Goal: Transaction & Acquisition: Obtain resource

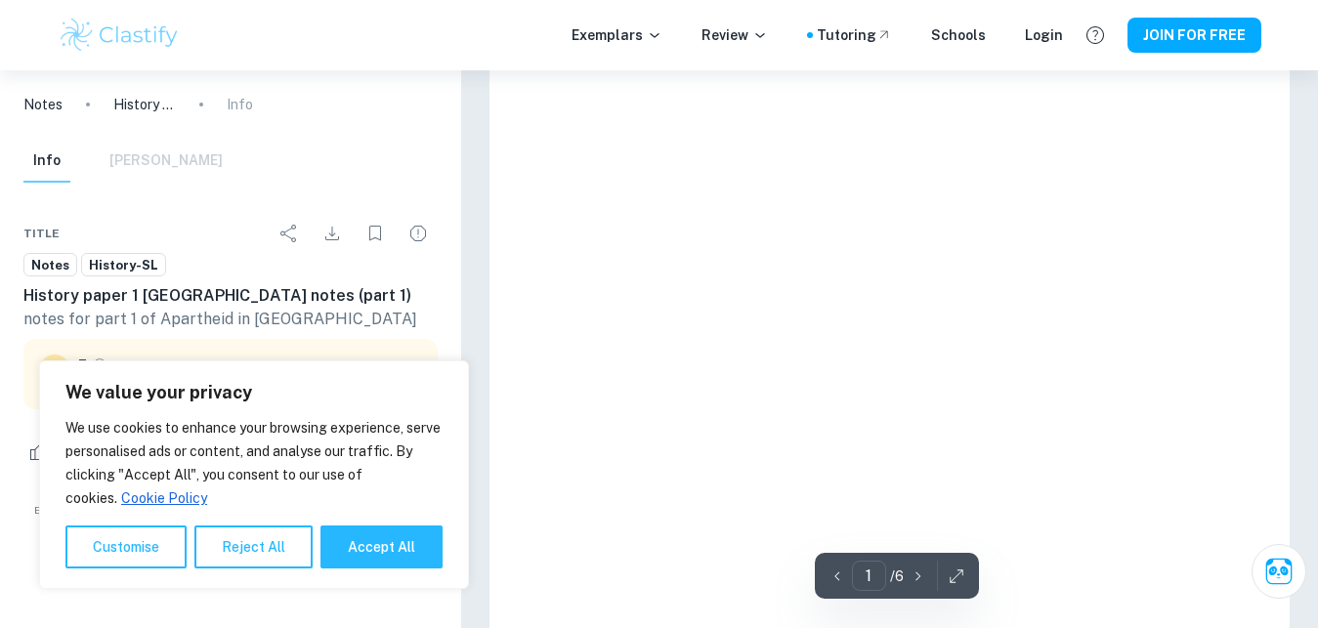
scroll to position [170, 0]
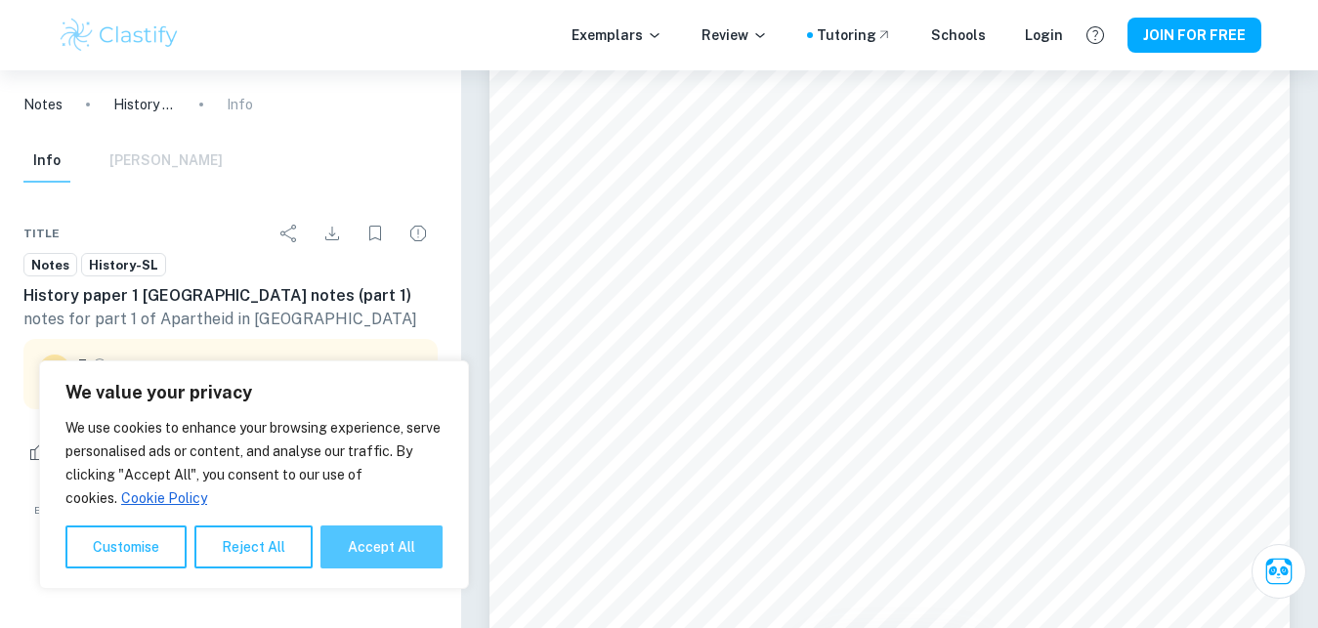
click at [385, 550] on button "Accept All" at bounding box center [382, 547] width 122 height 43
checkbox input "true"
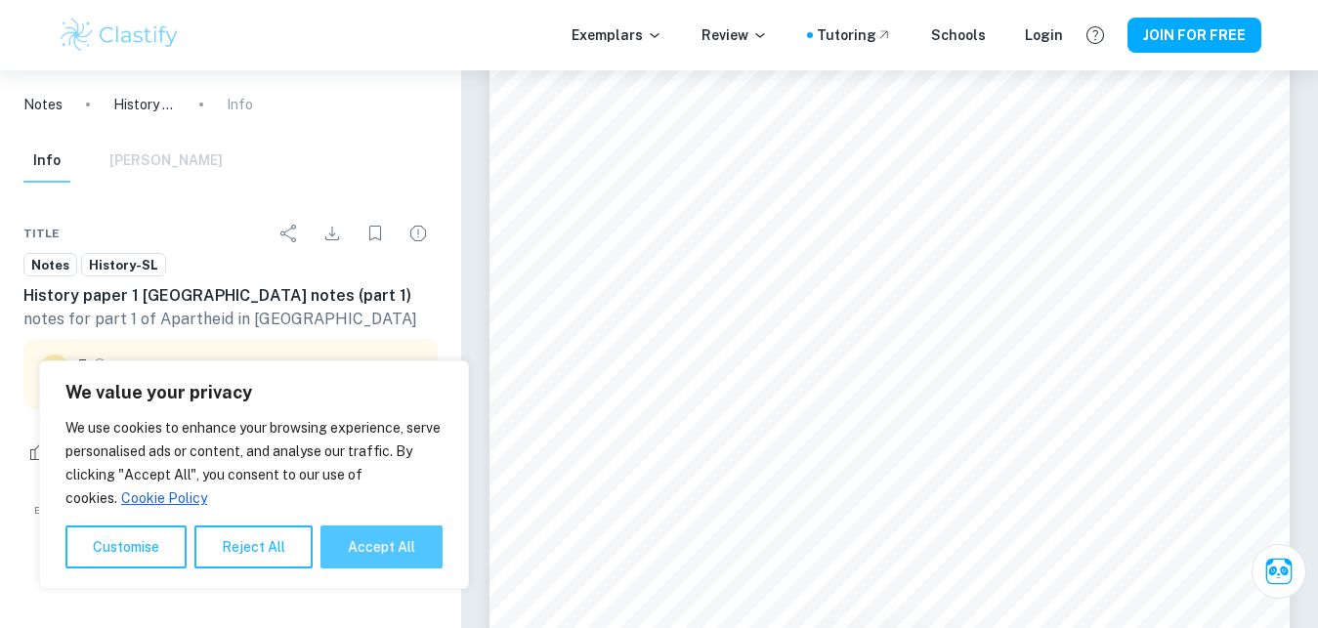
checkbox input "true"
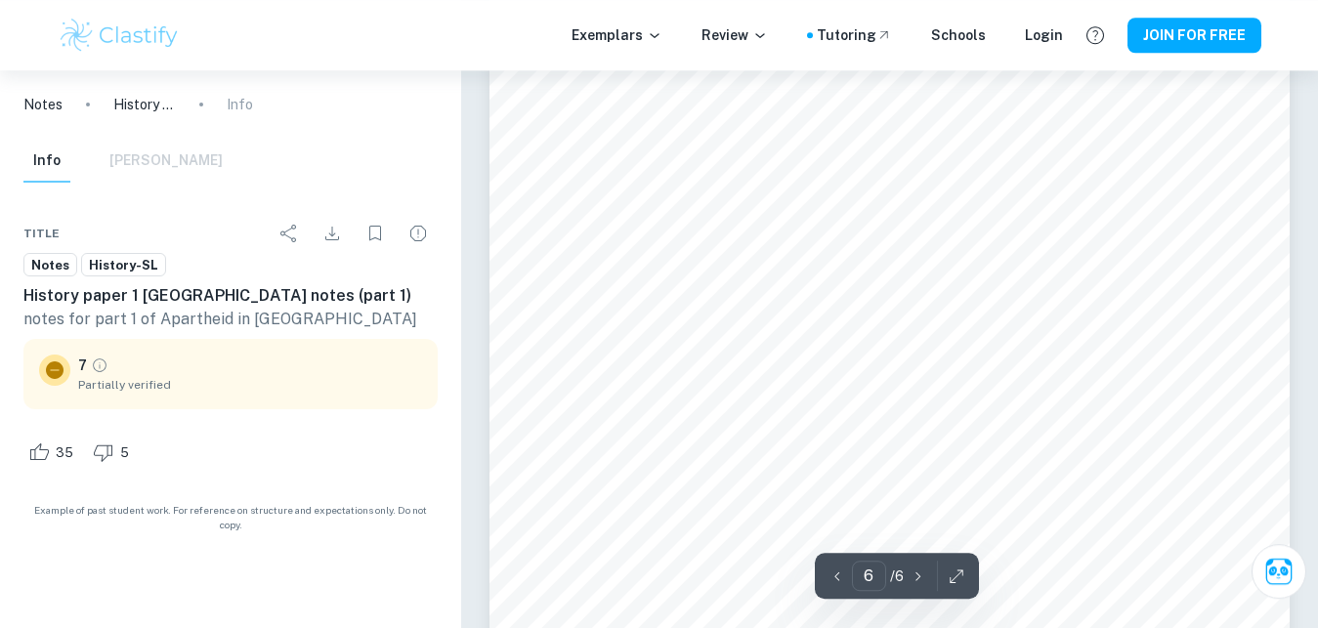
scroll to position [6031, 0]
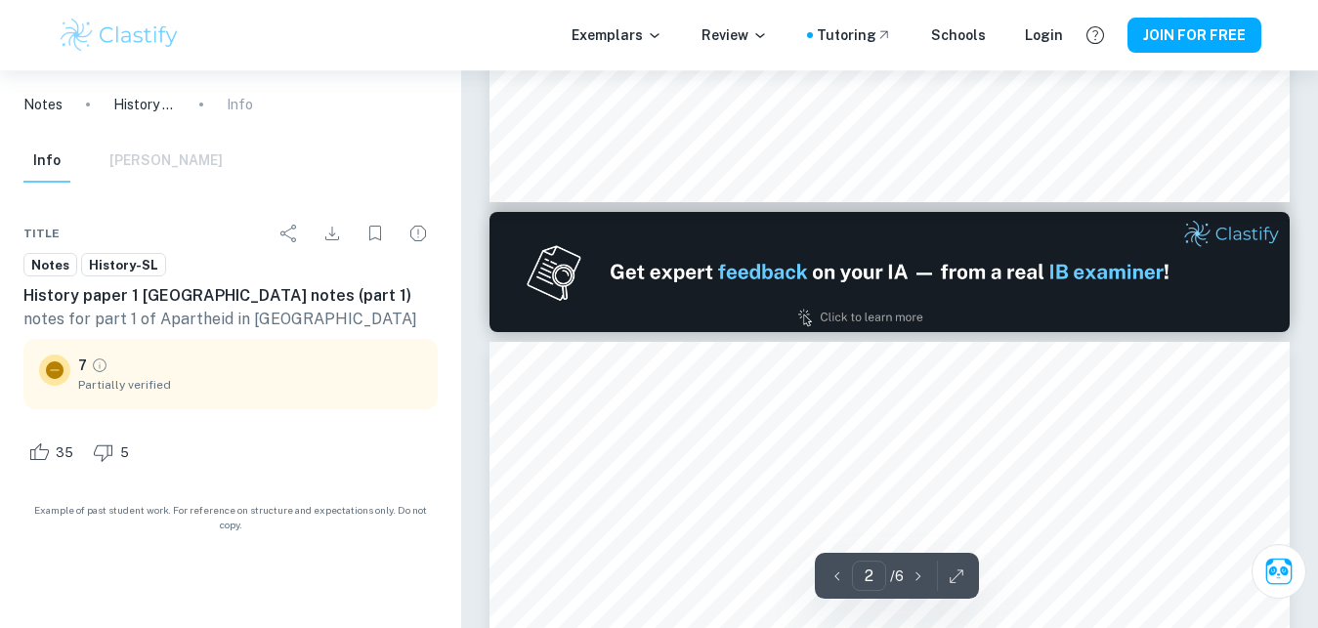
type input "1"
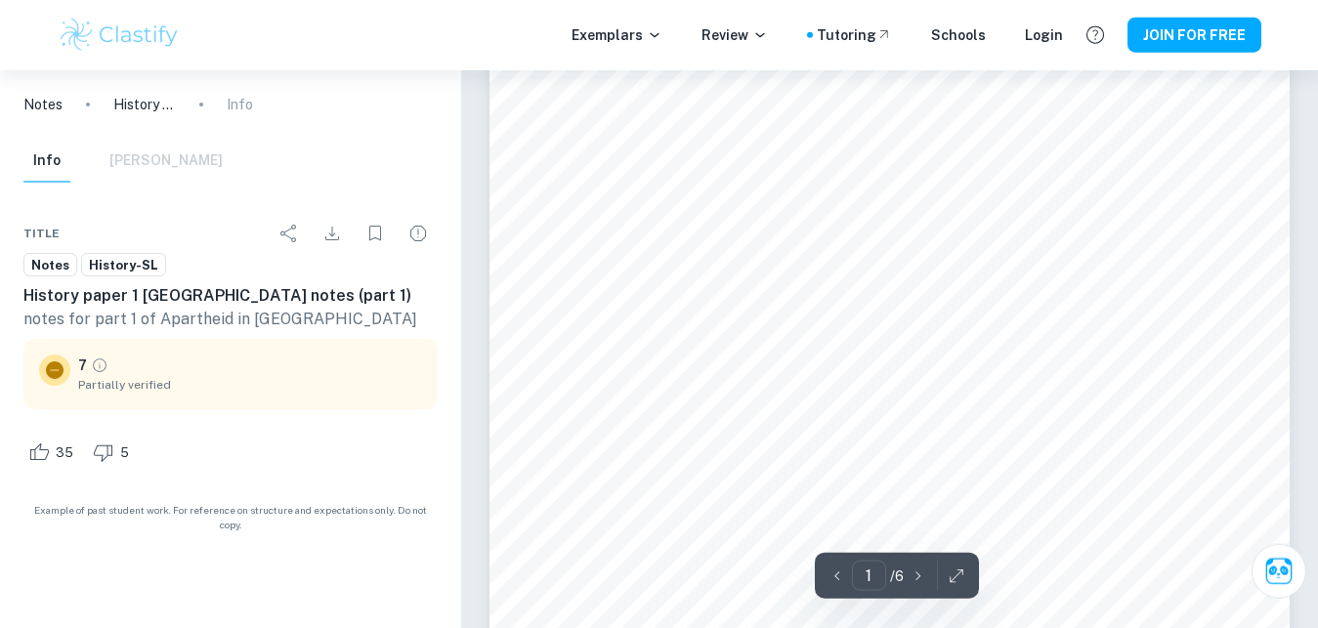
scroll to position [0, 0]
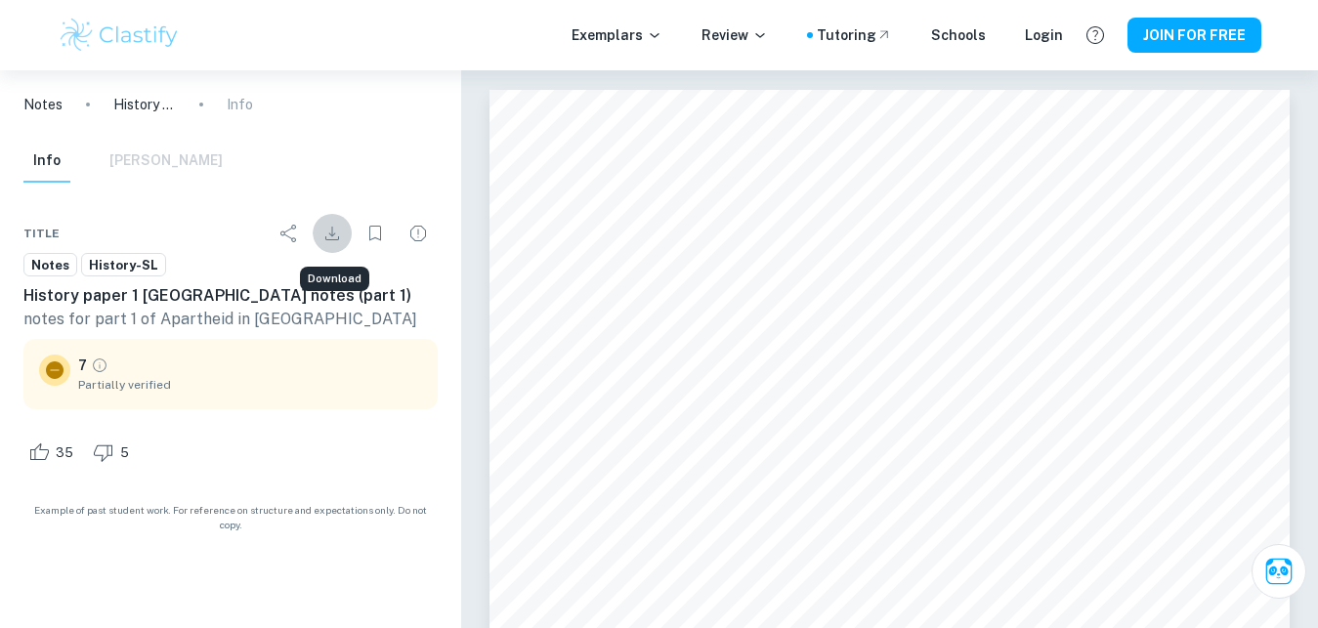
click at [335, 234] on icon "Download" at bounding box center [332, 234] width 14 height 14
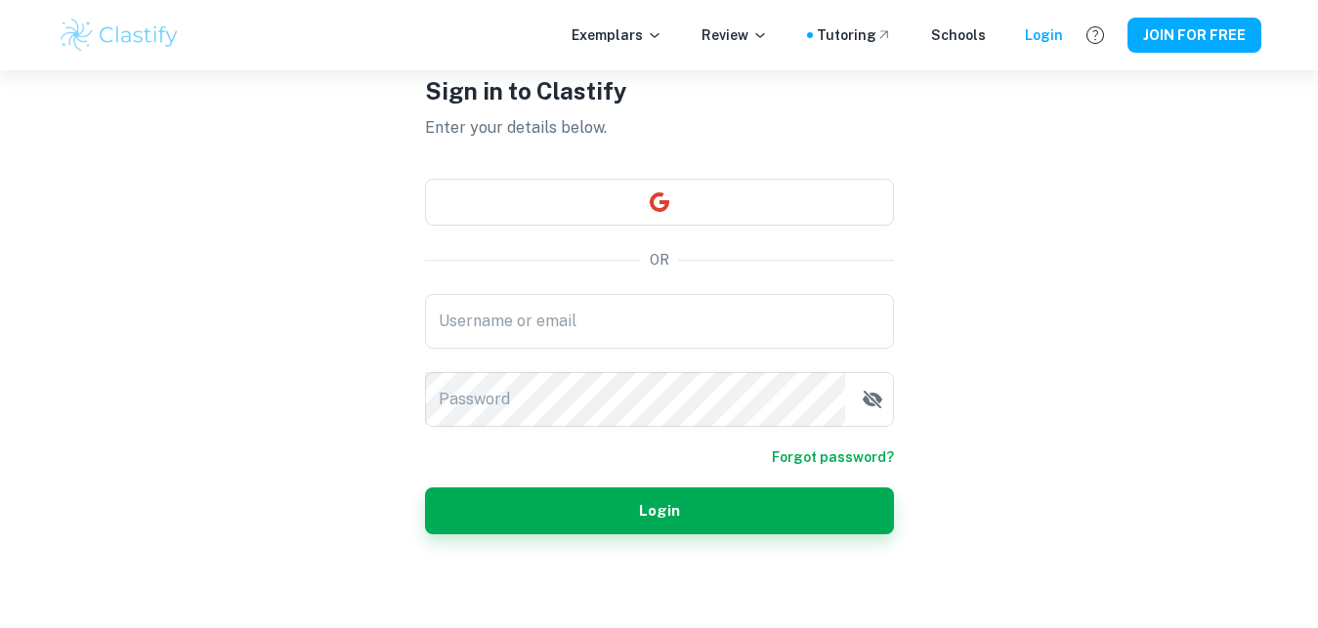
scroll to position [41, 0]
